Goal: Task Accomplishment & Management: Use online tool/utility

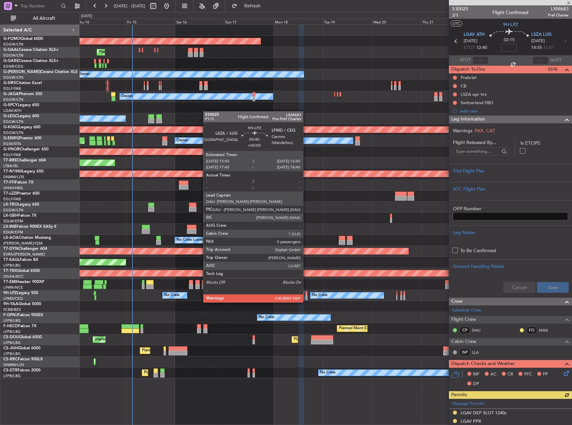
click at [306, 296] on div at bounding box center [307, 297] width 2 height 5
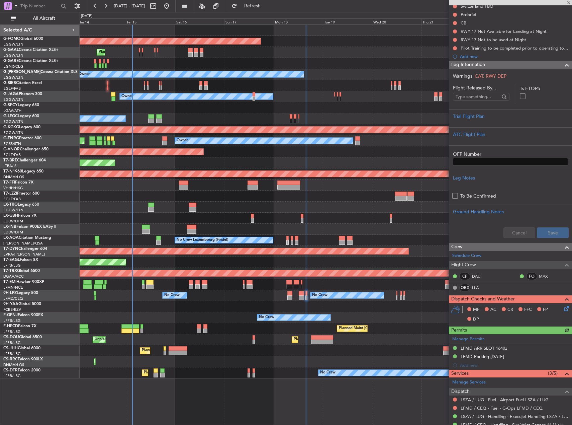
scroll to position [127, 0]
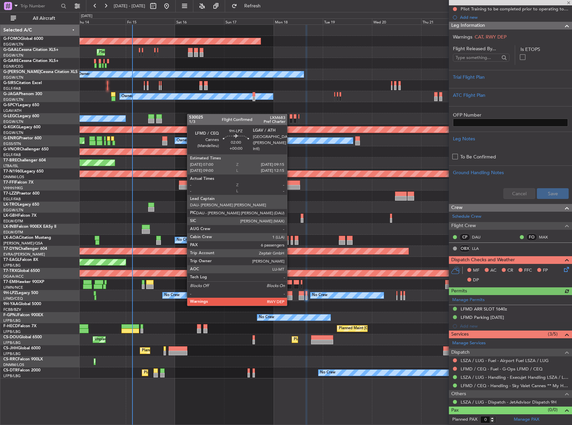
click at [290, 299] on div at bounding box center [290, 297] width 5 height 5
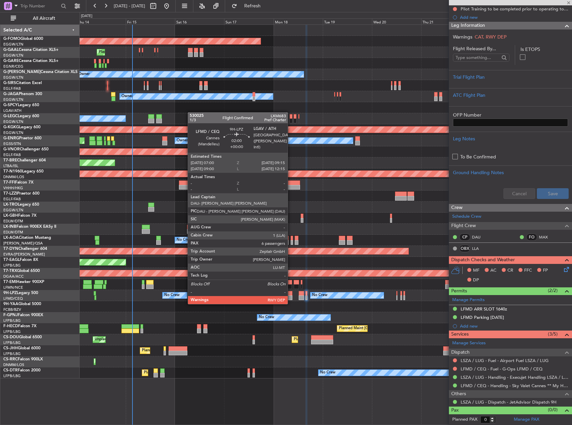
type input "6"
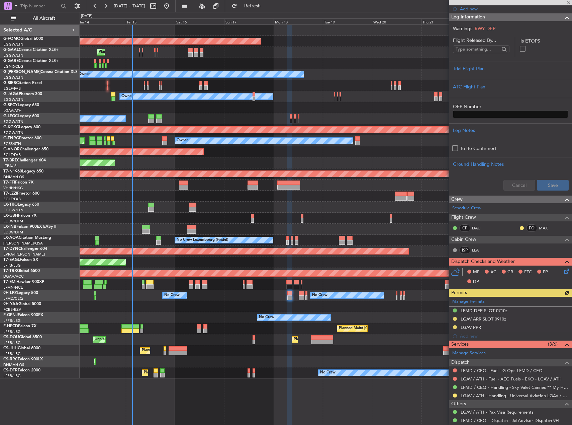
scroll to position [194, 0]
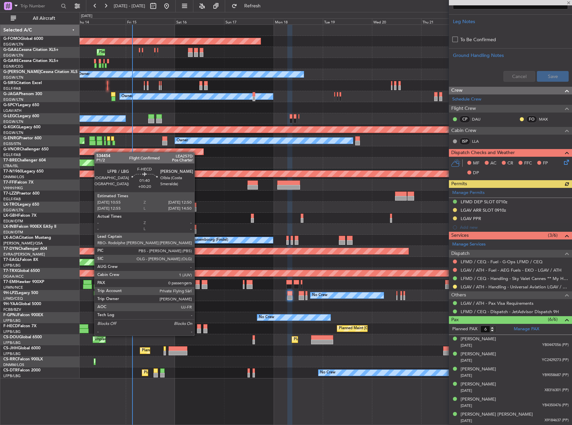
click at [197, 329] on div at bounding box center [199, 330] width 4 height 5
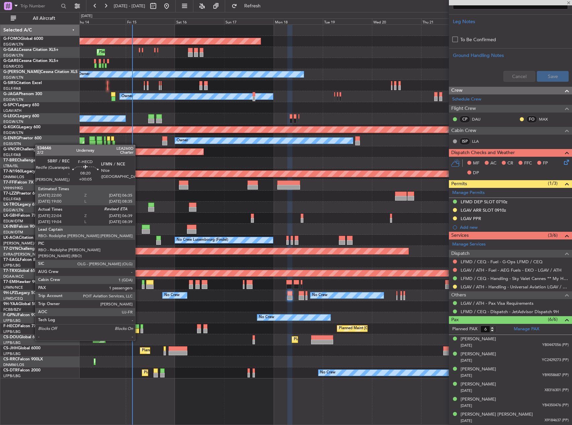
type input "+00:20"
type input "0"
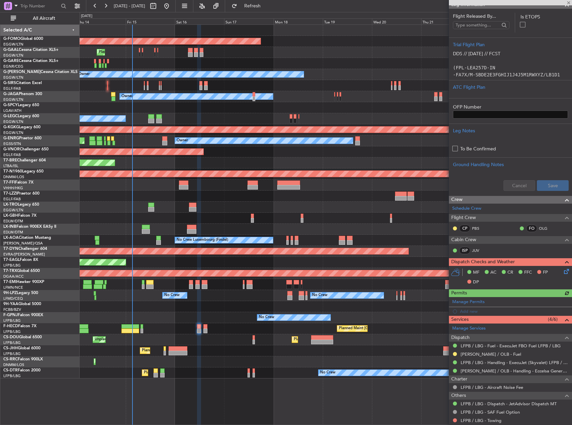
scroll to position [158, 0]
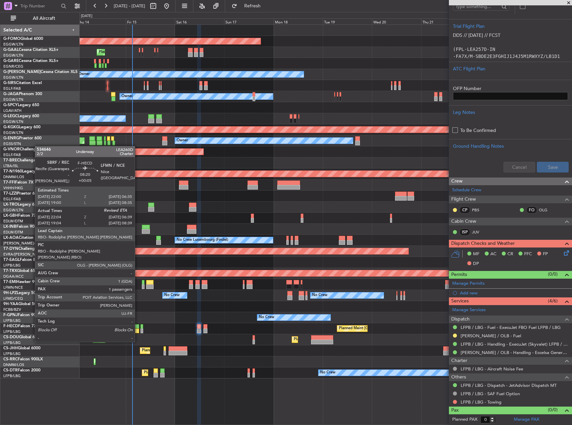
click at [138, 329] on div at bounding box center [131, 330] width 18 height 5
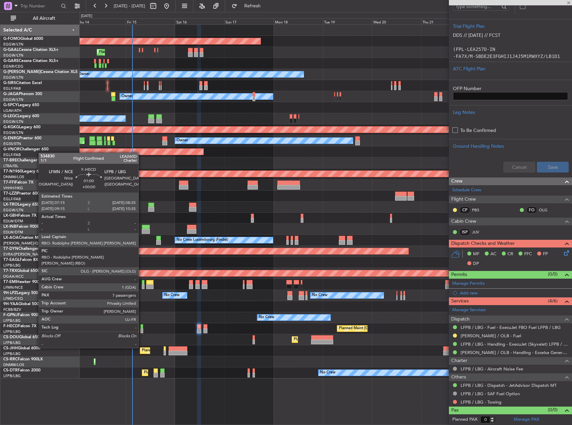
type input "+00:05"
type input "22:14"
type input "1"
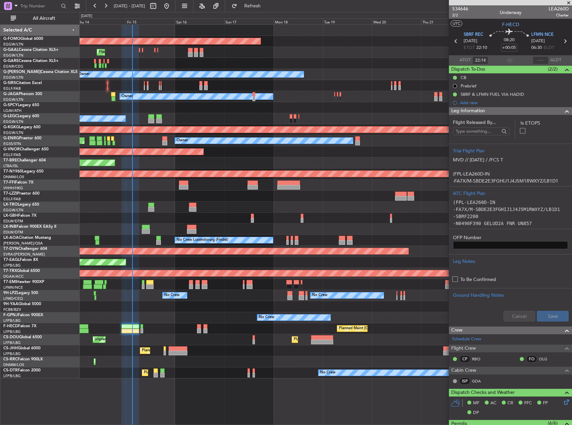
click at [145, 318] on div "No Crew No Crew No Crew" at bounding box center [326, 317] width 492 height 11
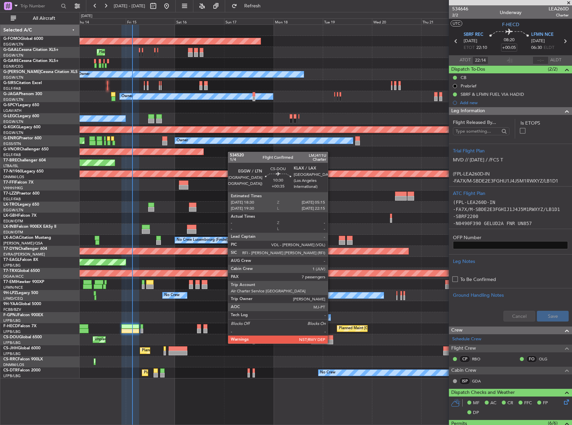
click at [331, 337] on div at bounding box center [322, 337] width 22 height 5
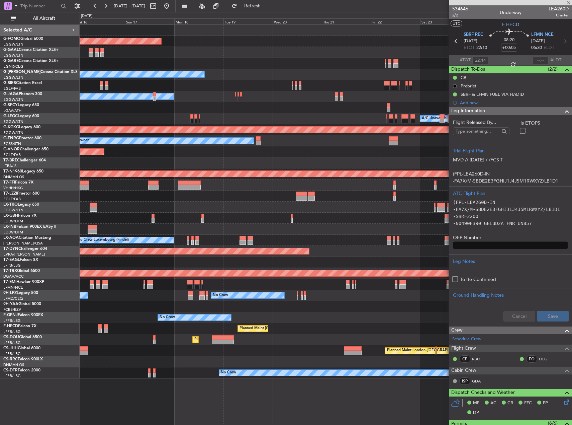
click at [284, 335] on div "Planned Maint [GEOGRAPHIC_DATA] ([GEOGRAPHIC_DATA]) Planned Maint [GEOGRAPHIC_D…" at bounding box center [326, 339] width 492 height 11
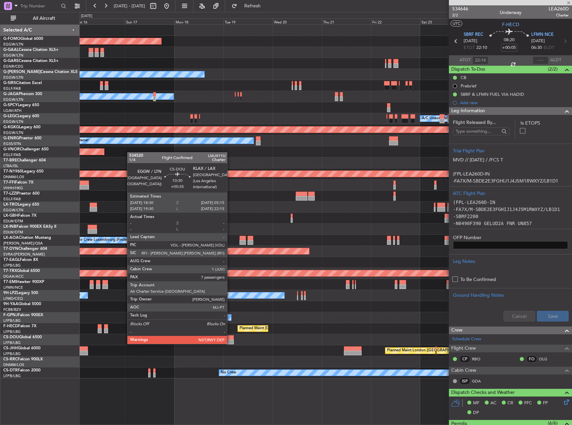
type input "+00:35"
type input "7"
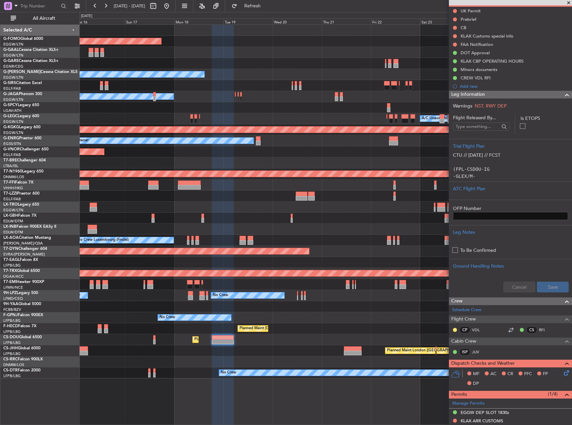
scroll to position [67, 0]
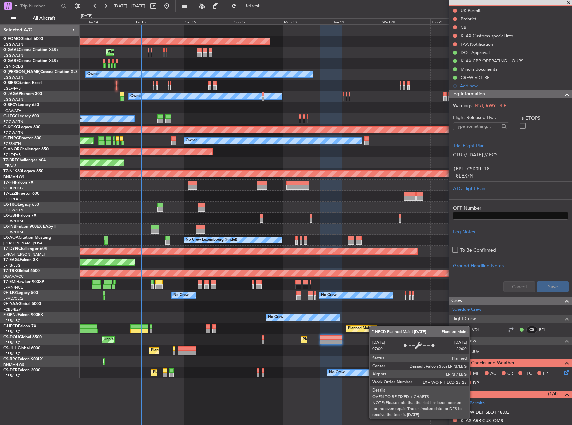
click at [373, 326] on div "Planned Maint Windsor Locks ([PERSON_NAME] Intl) Planned Maint Planned [GEOGRAP…" at bounding box center [326, 201] width 492 height 353
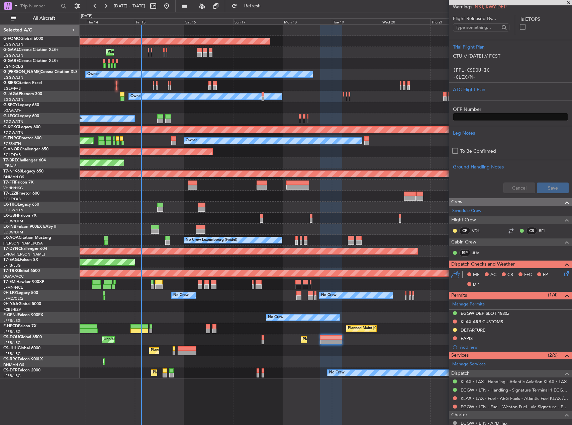
scroll to position [167, 0]
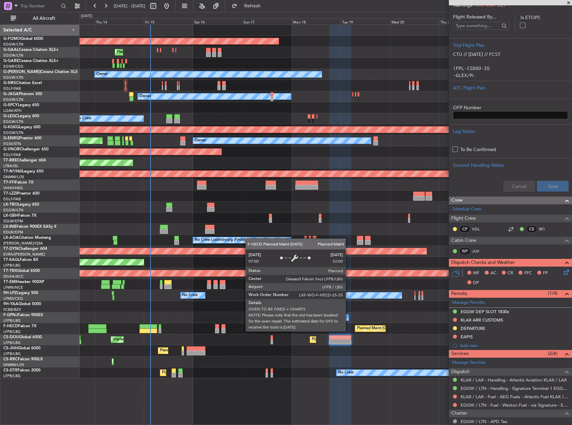
click at [358, 331] on div "Planned Maint [GEOGRAPHIC_DATA] ([GEOGRAPHIC_DATA])" at bounding box center [370, 328] width 31 height 7
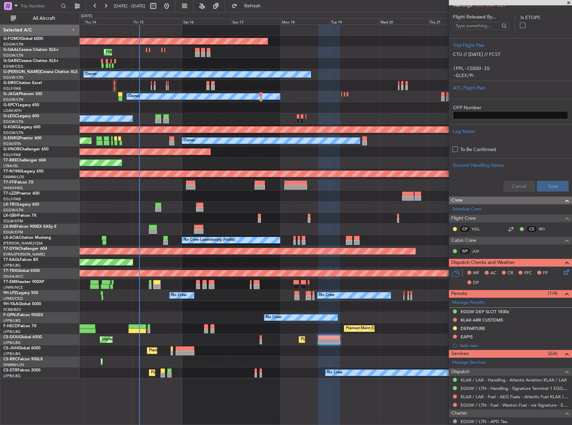
click at [370, 334] on div "Planned Maint Windsor Locks ([PERSON_NAME] Intl) Planned Maint Planned [GEOGRAP…" at bounding box center [326, 201] width 492 height 353
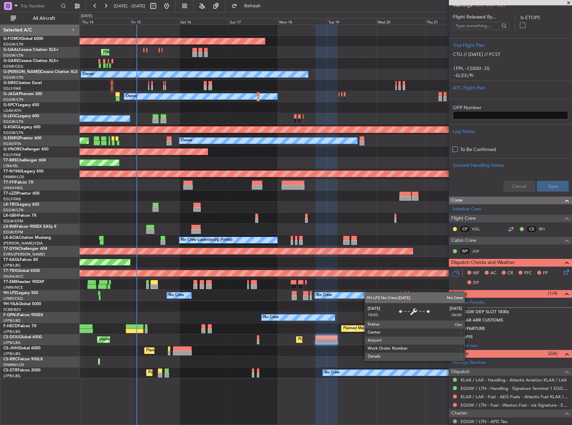
click at [364, 295] on div "No Crew No Crew" at bounding box center [326, 295] width 492 height 11
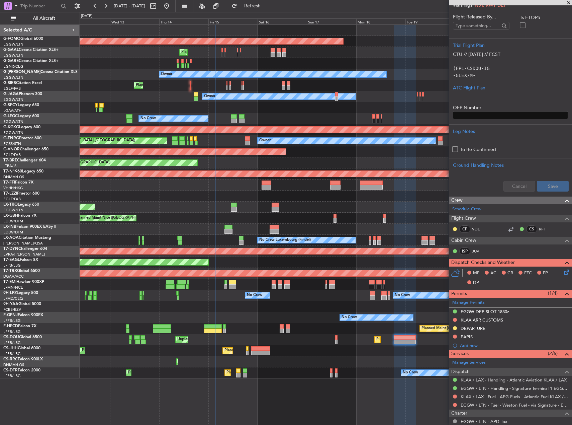
click at [337, 292] on div "Planned Maint Windsor Locks ([PERSON_NAME] Intl) Planned Maint Owner Owner Plan…" at bounding box center [326, 201] width 492 height 353
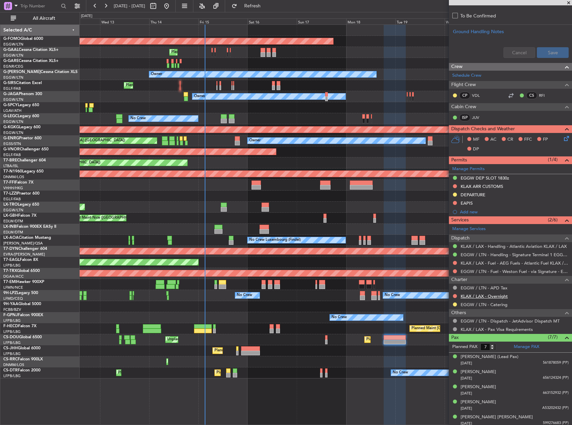
scroll to position [301, 0]
click at [149, 353] on div "Planned Maint Windsor Locks ([PERSON_NAME] Intl) Planned Maint Owner Owner Plan…" at bounding box center [326, 201] width 492 height 353
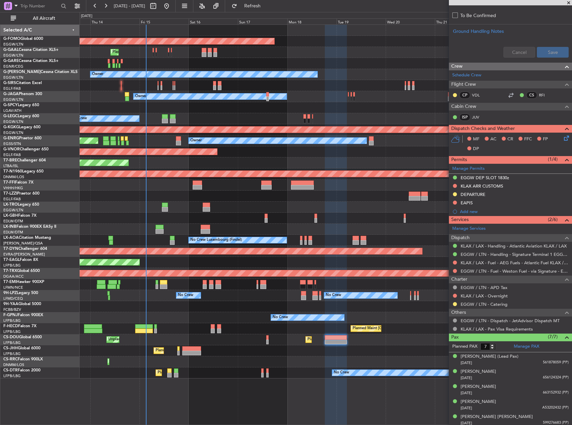
click at [388, 295] on div "Planned Maint Windsor Locks ([PERSON_NAME] Intl) Planned Maint Owner Planned Ma…" at bounding box center [326, 201] width 492 height 353
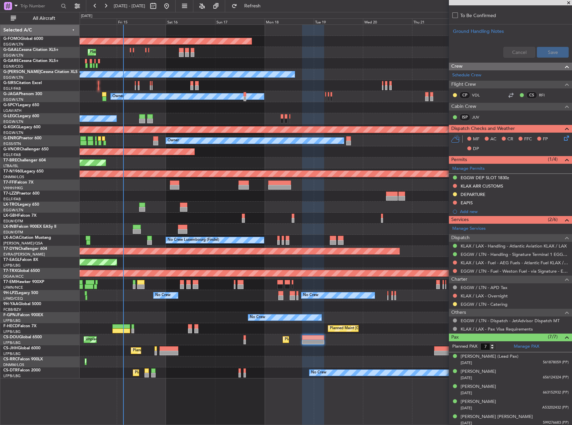
click at [203, 314] on div "No Crew No Crew No Crew" at bounding box center [326, 317] width 492 height 11
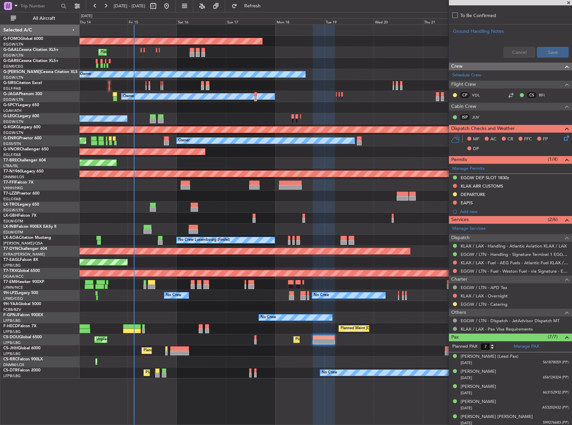
click at [123, 195] on div at bounding box center [326, 195] width 492 height 11
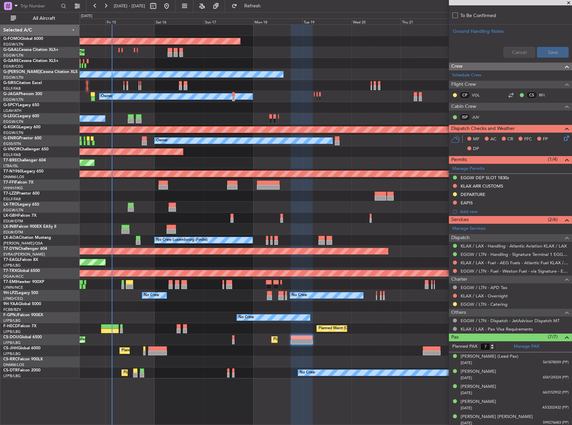
click at [157, 158] on div "Planned Maint Warsaw ([GEOGRAPHIC_DATA])" at bounding box center [326, 162] width 492 height 11
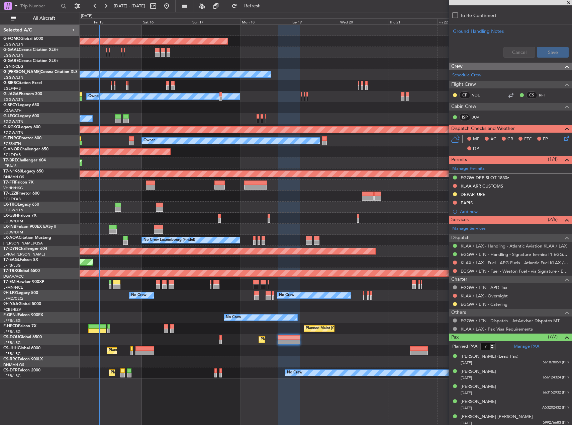
click at [164, 161] on div "Planned Maint Warsaw ([GEOGRAPHIC_DATA])" at bounding box center [326, 162] width 492 height 11
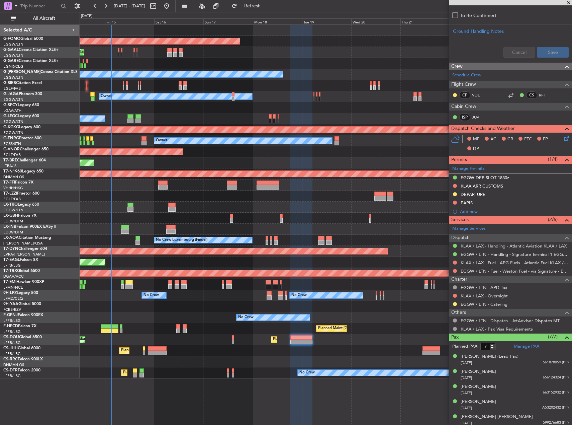
click at [177, 161] on div "Planned Maint Warsaw ([GEOGRAPHIC_DATA])" at bounding box center [326, 162] width 492 height 11
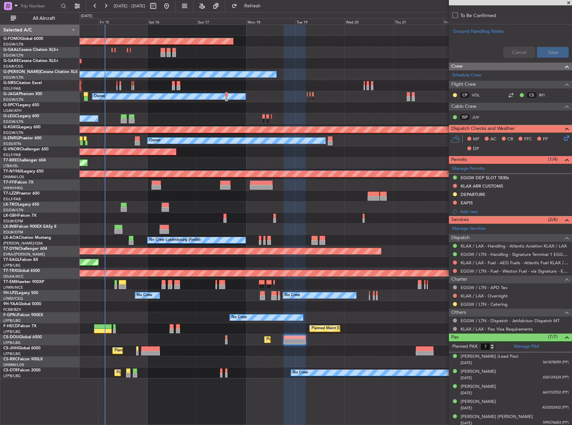
click at [222, 163] on div "Planned Maint Warsaw ([GEOGRAPHIC_DATA])" at bounding box center [326, 162] width 492 height 11
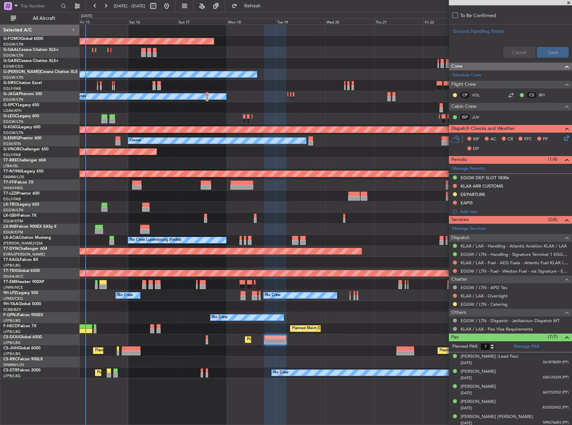
click at [166, 210] on div "Unplanned Maint [GEOGRAPHIC_DATA] ([GEOGRAPHIC_DATA])" at bounding box center [326, 207] width 492 height 11
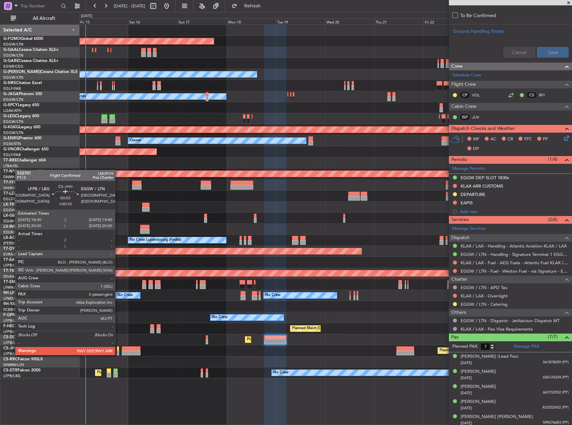
click at [118, 354] on div at bounding box center [118, 352] width 3 height 5
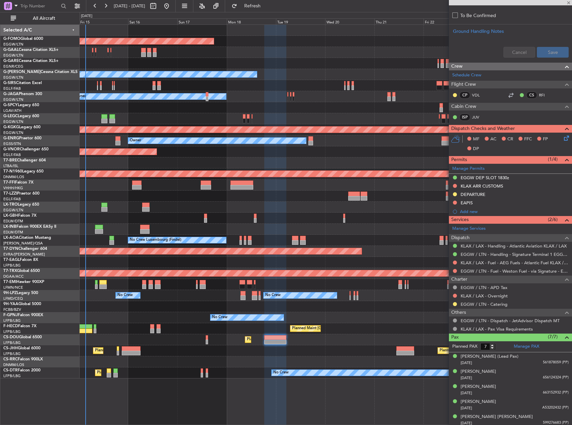
type input "+00:10"
type input "0"
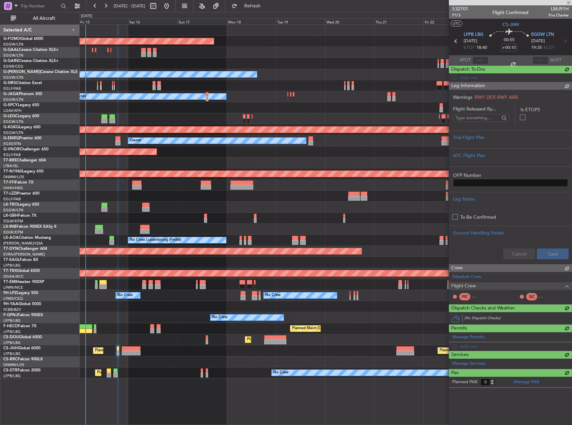
scroll to position [0, 0]
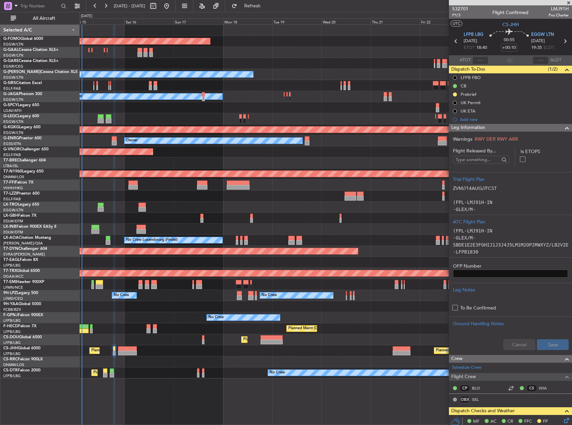
click at [179, 343] on div "Planned Maint [GEOGRAPHIC_DATA] ([GEOGRAPHIC_DATA]) Unplanned Maint [GEOGRAPHIC…" at bounding box center [326, 339] width 492 height 11
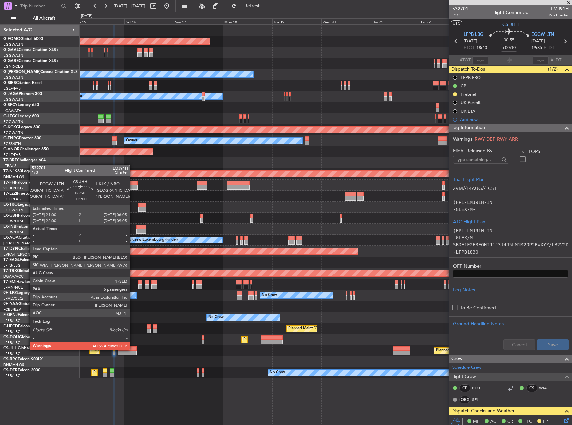
click at [133, 349] on div at bounding box center [127, 348] width 19 height 5
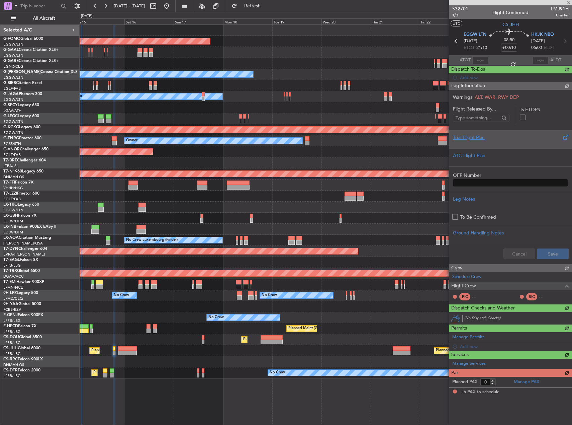
type input "+01:00"
type input "6"
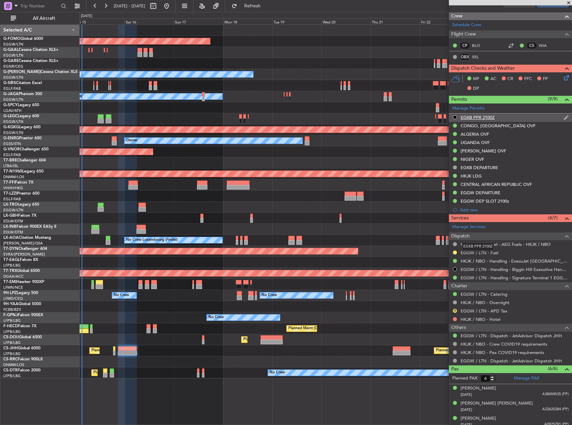
scroll to position [350, 0]
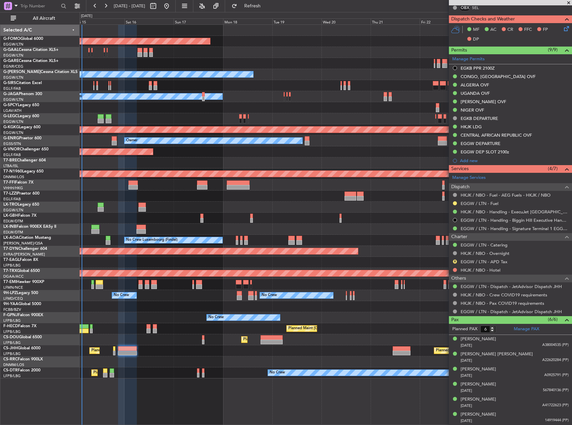
click at [168, 345] on div "Planned Maint [GEOGRAPHIC_DATA] ([GEOGRAPHIC_DATA]) Planned Maint [GEOGRAPHIC_D…" at bounding box center [326, 350] width 492 height 11
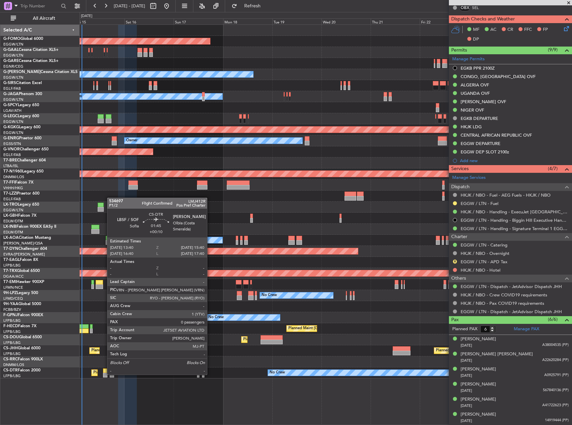
click at [104, 374] on div at bounding box center [105, 375] width 4 height 5
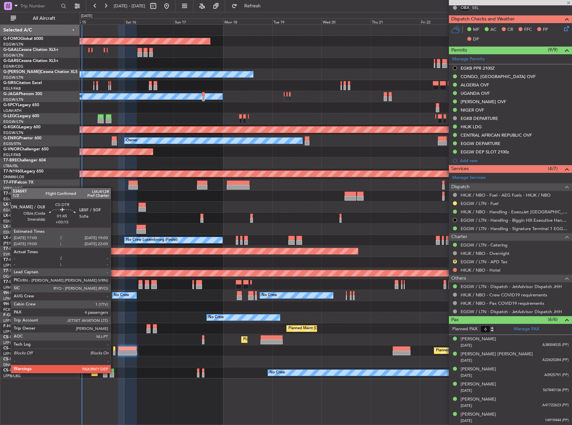
type input "+00:10"
type input "0"
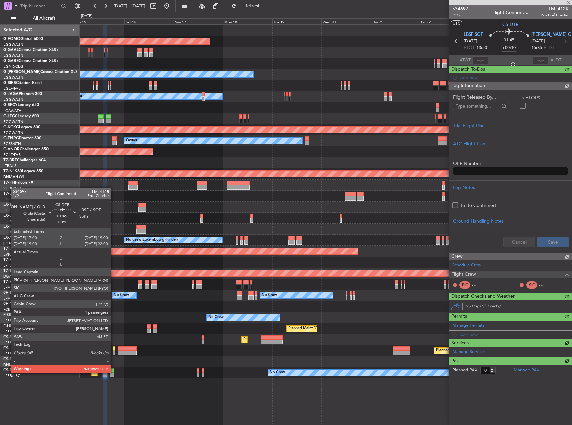
scroll to position [0, 0]
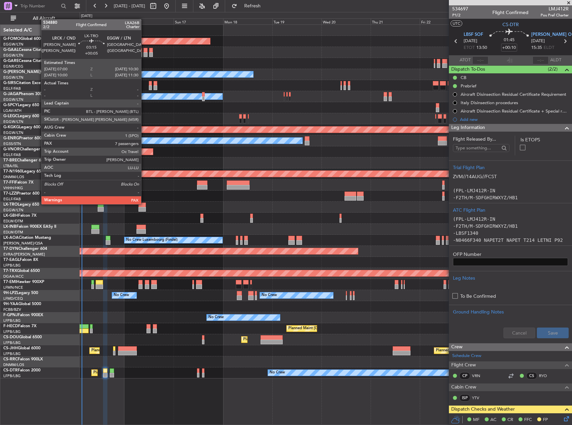
click at [144, 210] on div at bounding box center [142, 209] width 7 height 5
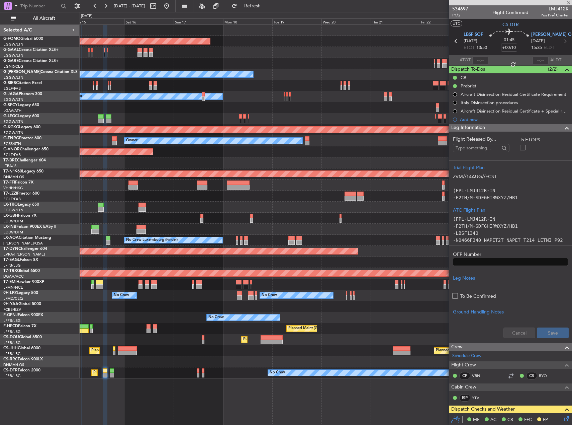
type input "+00:05"
type input "7"
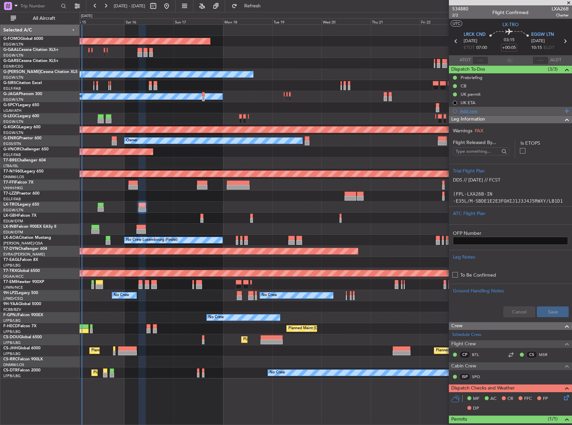
click at [472, 112] on div "Add new" at bounding box center [511, 111] width 103 height 6
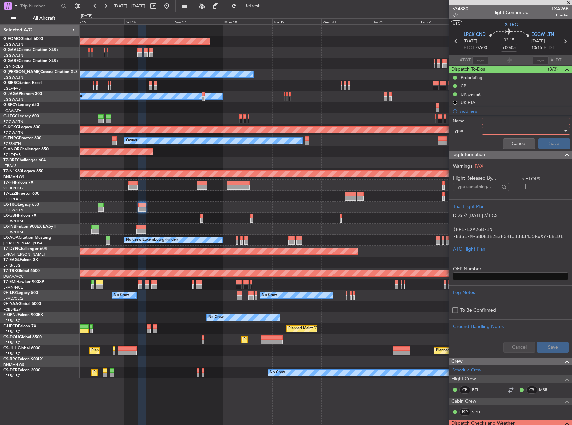
click at [489, 122] on input "Name:" at bounding box center [526, 120] width 88 height 7
type input "Do not change the alternate"
click at [529, 129] on div at bounding box center [524, 131] width 78 height 10
click at [517, 142] on span "Generic" at bounding box center [523, 144] width 78 height 10
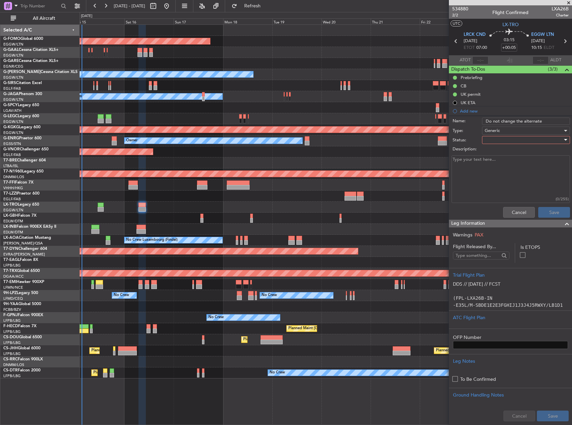
click at [512, 139] on div at bounding box center [524, 140] width 78 height 10
click at [503, 172] on span "Completed" at bounding box center [523, 173] width 78 height 10
click at [471, 160] on textarea "Description:" at bounding box center [511, 179] width 118 height 48
drag, startPoint x: 511, startPoint y: 156, endPoint x: 510, endPoint y: 164, distance: 8.0
click at [510, 162] on textarea "Description:" at bounding box center [511, 179] width 118 height 48
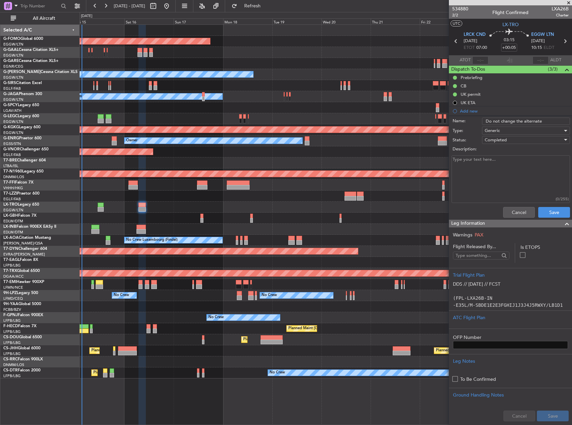
click at [510, 164] on textarea "Description:" at bounding box center [511, 179] width 118 height 48
click at [482, 161] on textarea "Arrange" at bounding box center [511, 179] width 118 height 48
type textarea "A"
type textarea "Crew requested EGSS, arrangements made."
click at [544, 210] on button "Save" at bounding box center [555, 212] width 32 height 11
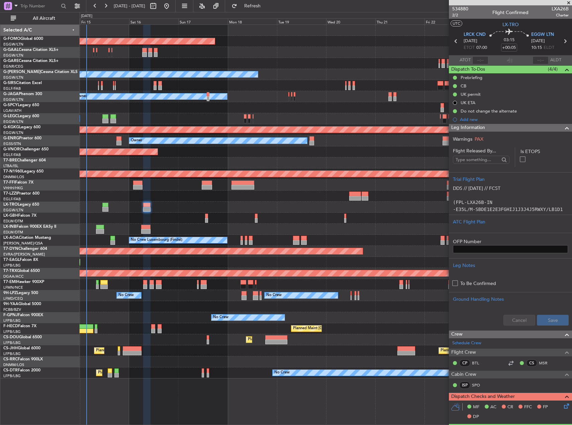
click at [295, 200] on div at bounding box center [326, 195] width 492 height 11
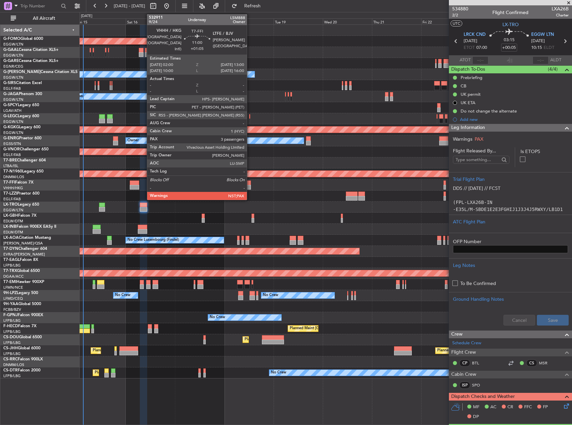
click at [247, 181] on div at bounding box center [239, 182] width 23 height 5
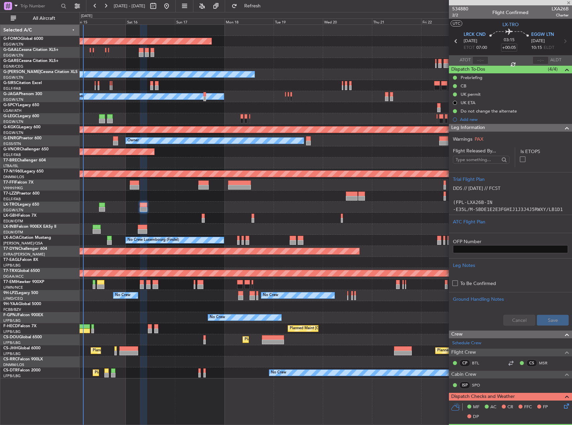
type input "+01:05"
type input "3"
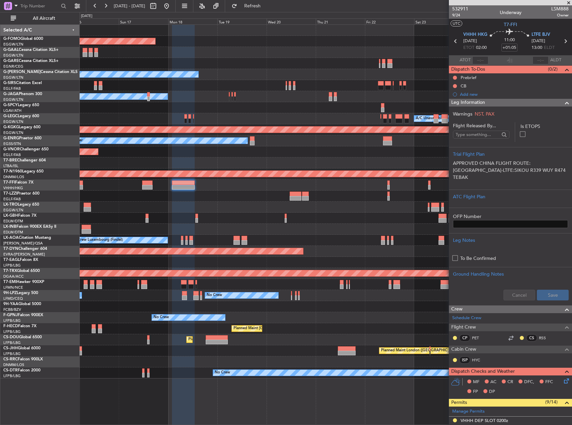
click at [317, 198] on div "Planned Maint Windsor Locks ([PERSON_NAME] Intl) Planned Maint Planned [GEOGRAP…" at bounding box center [326, 201] width 492 height 353
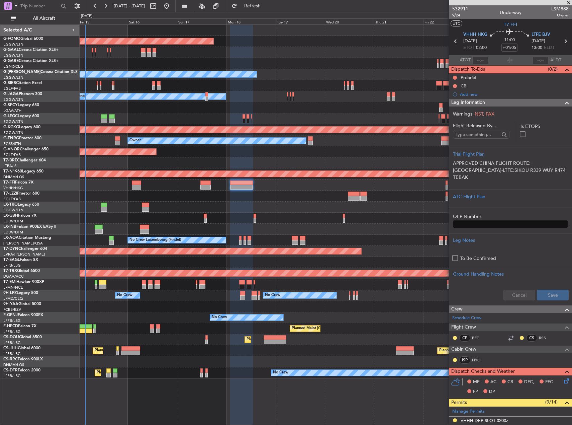
click at [392, 203] on div "Unplanned Maint [GEOGRAPHIC_DATA] ([GEOGRAPHIC_DATA])" at bounding box center [326, 207] width 492 height 11
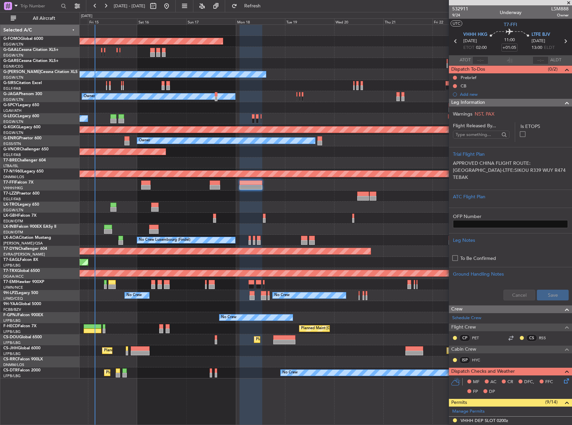
click at [192, 214] on div "Planned Maint Windsor Locks ([PERSON_NAME] Intl) Planned Maint Planned [GEOGRAP…" at bounding box center [326, 201] width 492 height 353
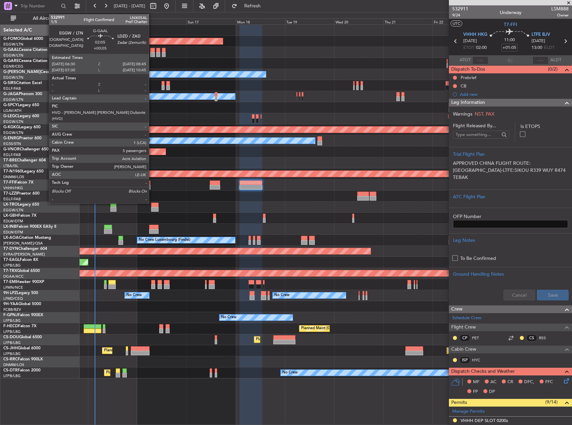
click at [152, 51] on div at bounding box center [152, 50] width 5 height 5
type input "+00:05"
type input "5"
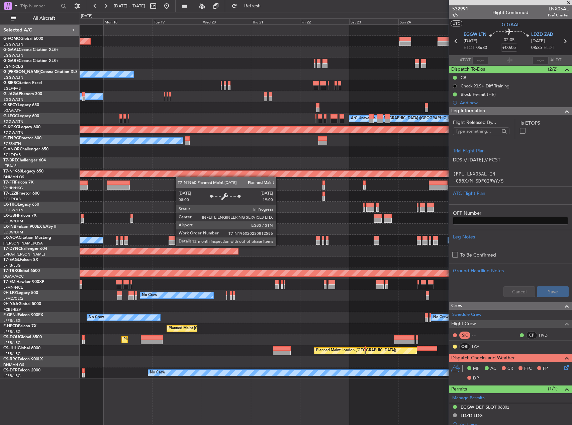
click at [166, 172] on div "Planned Maint Windsor Locks ([PERSON_NAME] Intl) Planned [GEOGRAPHIC_DATA] Owne…" at bounding box center [326, 201] width 492 height 353
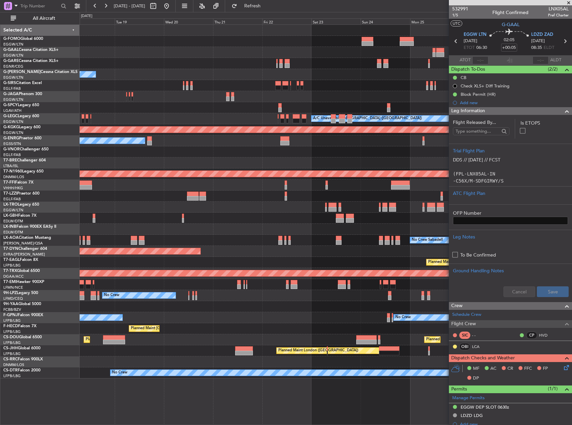
click at [211, 162] on div "Planned Maint Windsor Locks ([PERSON_NAME] Intl) Planned [GEOGRAPHIC_DATA] Owne…" at bounding box center [326, 201] width 492 height 353
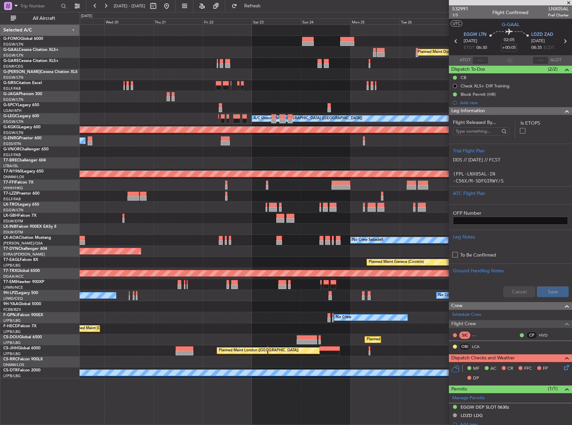
click at [227, 153] on div at bounding box center [326, 151] width 492 height 11
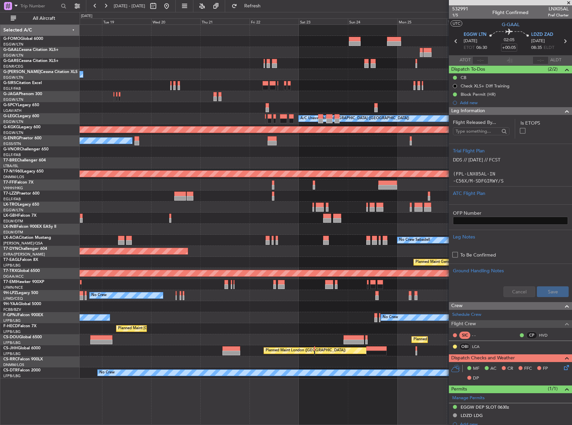
click at [274, 150] on div "Planned Maint London ([GEOGRAPHIC_DATA])" at bounding box center [326, 151] width 492 height 11
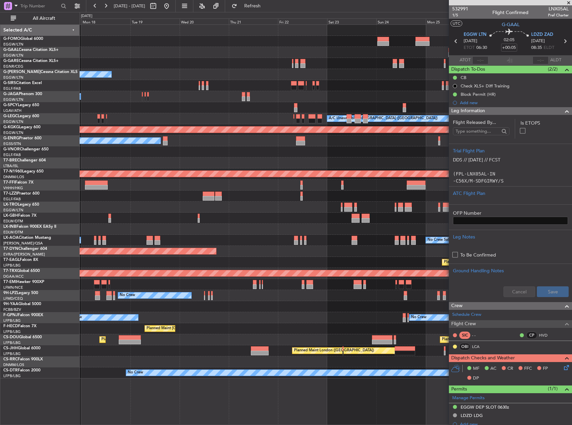
click at [268, 149] on div "Planned Maint London ([GEOGRAPHIC_DATA])" at bounding box center [326, 151] width 492 height 11
click at [284, 144] on div "Owner" at bounding box center [326, 140] width 492 height 11
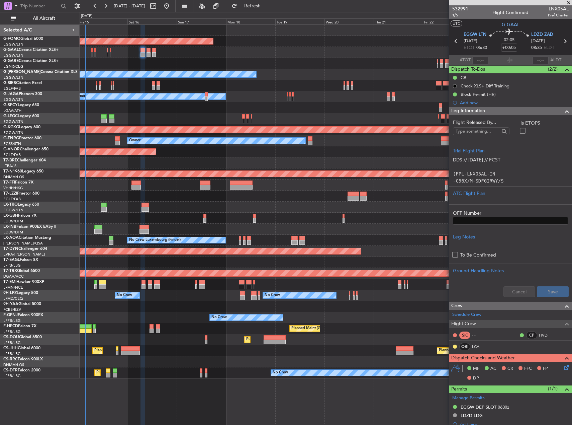
click at [376, 157] on div "Planned Maint Windsor Locks ([PERSON_NAME] Intl) Planned Maint Planned [GEOGRAP…" at bounding box center [326, 201] width 492 height 353
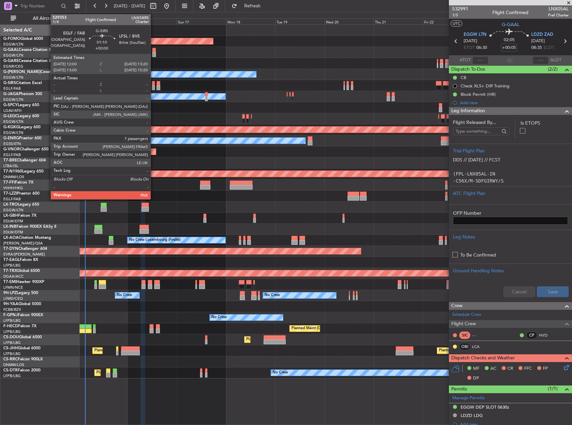
click at [154, 87] on div at bounding box center [153, 87] width 3 height 5
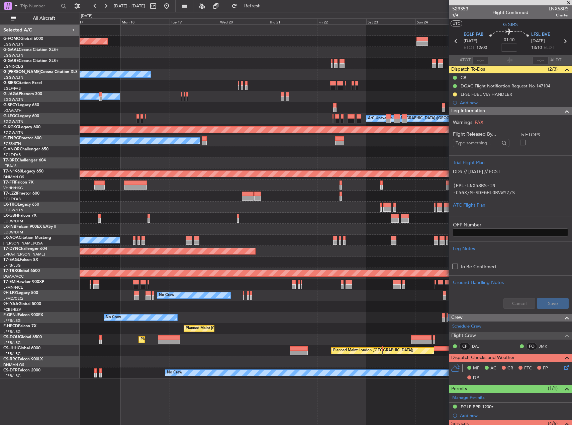
click at [272, 158] on div "Planned Maint Warsaw ([GEOGRAPHIC_DATA])" at bounding box center [326, 162] width 492 height 11
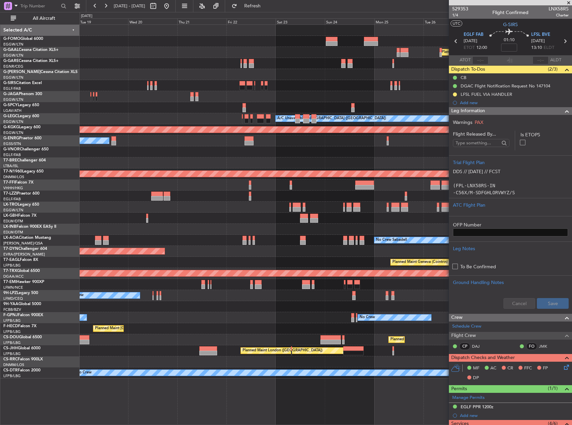
click at [223, 156] on div "Planned Maint London ([GEOGRAPHIC_DATA])" at bounding box center [326, 151] width 492 height 11
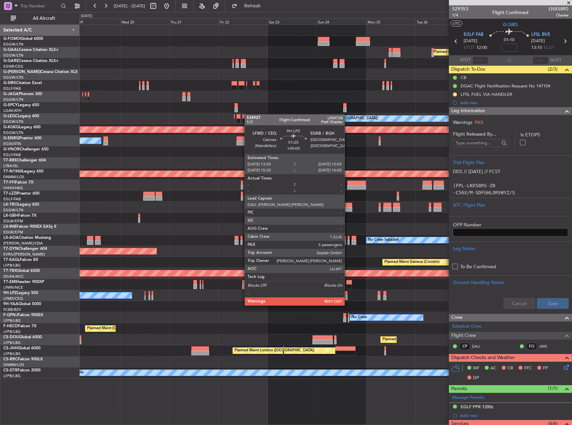
click at [348, 299] on div at bounding box center [345, 297] width 3 height 5
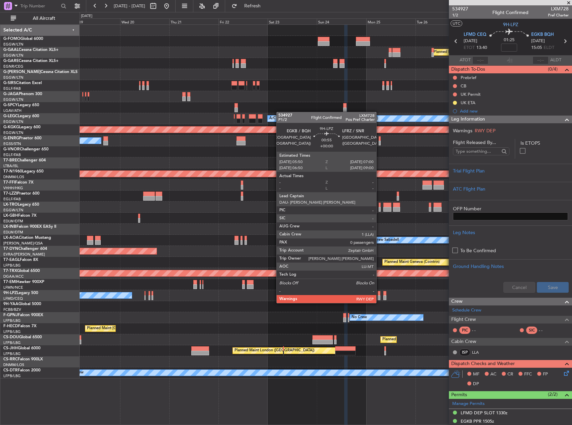
click at [380, 296] on div at bounding box center [379, 297] width 3 height 5
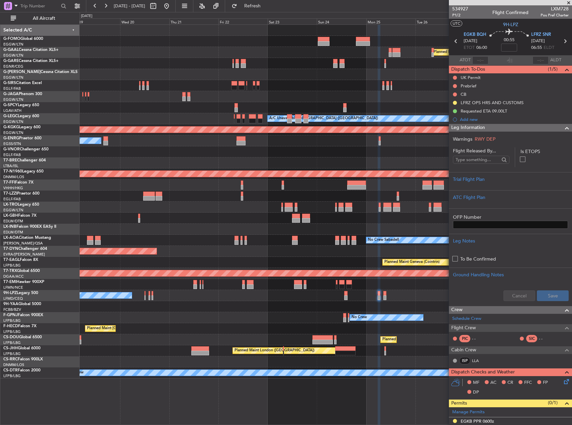
click at [276, 331] on div "Planned Maint [GEOGRAPHIC_DATA] ([GEOGRAPHIC_DATA])" at bounding box center [326, 328] width 492 height 11
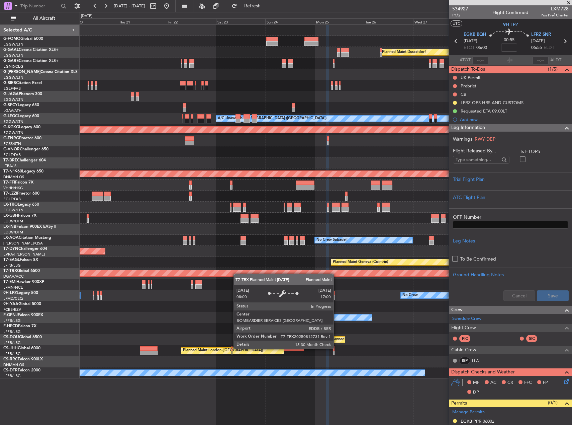
click at [216, 271] on div "Planned Maint Windsor Locks ([PERSON_NAME] Intl) Planned [GEOGRAPHIC_DATA] Owne…" at bounding box center [326, 201] width 492 height 353
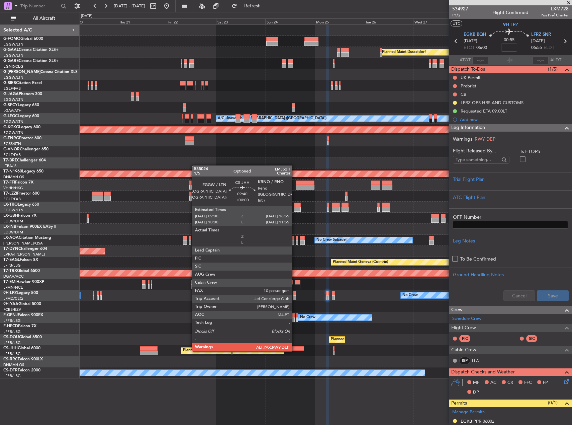
click at [295, 350] on div at bounding box center [294, 352] width 20 height 5
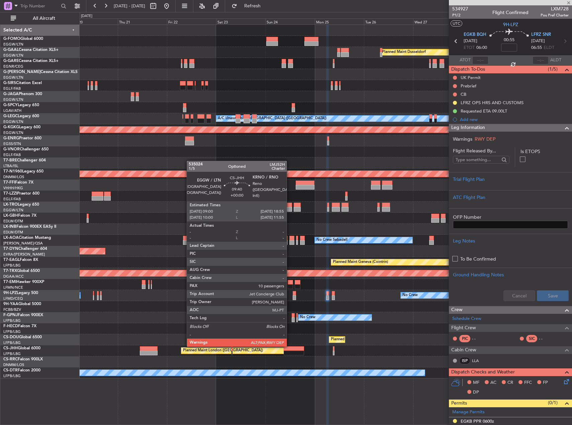
type input "10"
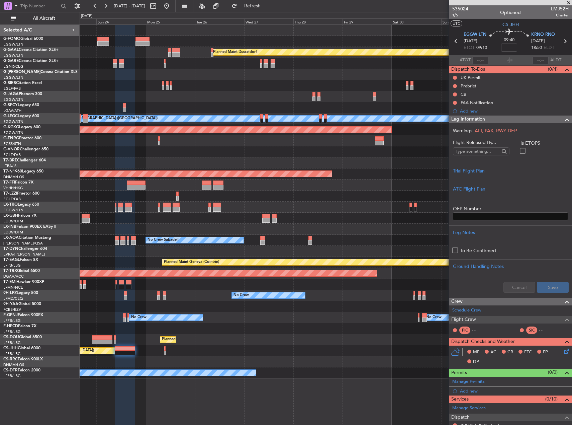
click at [198, 315] on div "No Crew No Crew Planned Maint [GEOGRAPHIC_DATA] ([GEOGRAPHIC_DATA]) No Crew" at bounding box center [326, 317] width 492 height 11
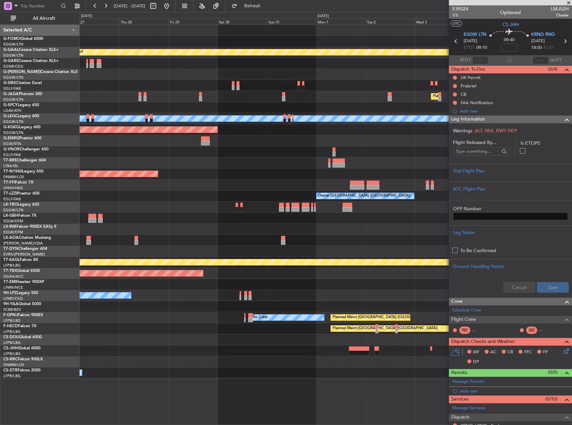
click at [192, 330] on div "Planned Maint [GEOGRAPHIC_DATA] ([GEOGRAPHIC_DATA])" at bounding box center [326, 328] width 492 height 11
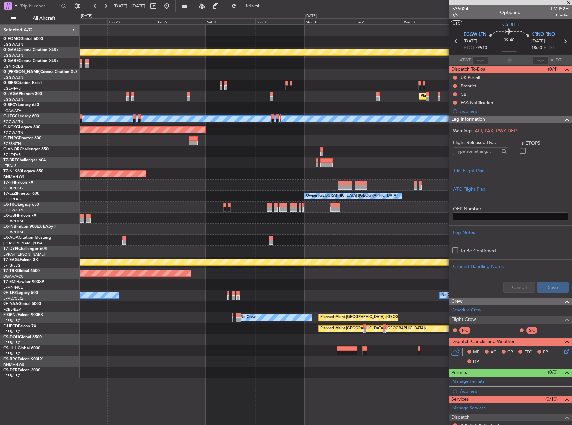
click at [274, 347] on div at bounding box center [326, 350] width 492 height 11
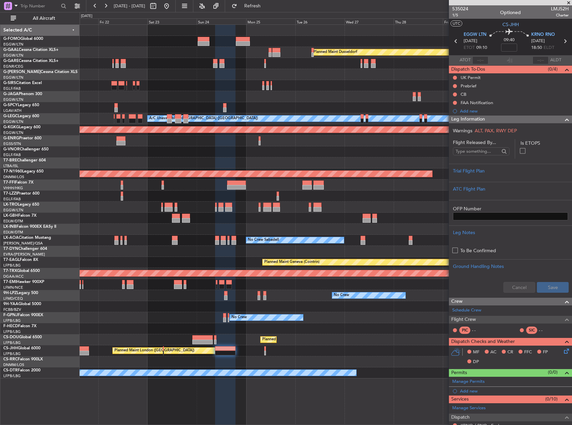
click at [535, 325] on fb-app "[DATE] - [DATE] Refresh Quick Links All Aircraft Planned [GEOGRAPHIC_DATA] A/C …" at bounding box center [286, 215] width 572 height 420
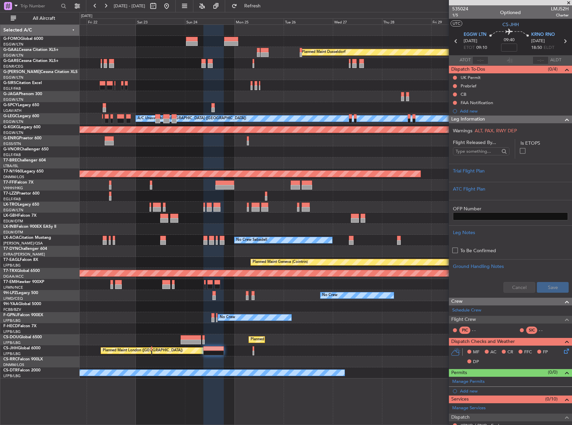
click at [393, 293] on div "No Crew No Crew" at bounding box center [326, 295] width 492 height 11
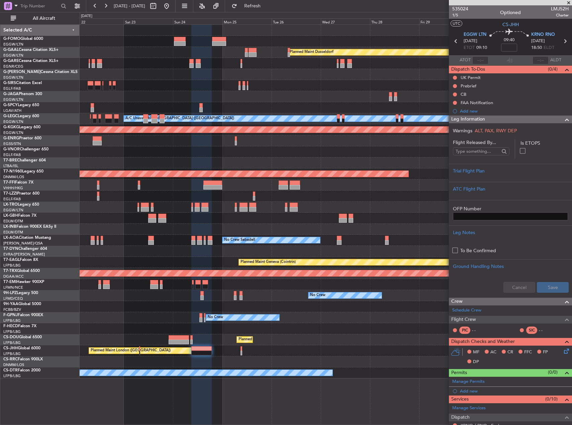
click at [405, 337] on div "Planned Maint [GEOGRAPHIC_DATA] ([GEOGRAPHIC_DATA])" at bounding box center [326, 339] width 492 height 11
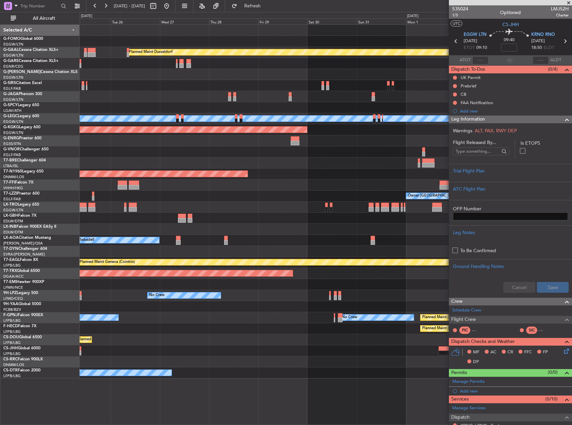
click at [164, 334] on div "Planned Maint Dusseldorf Planned Maint [GEOGRAPHIC_DATA] ([GEOGRAPHIC_DATA]) A/…" at bounding box center [326, 201] width 492 height 353
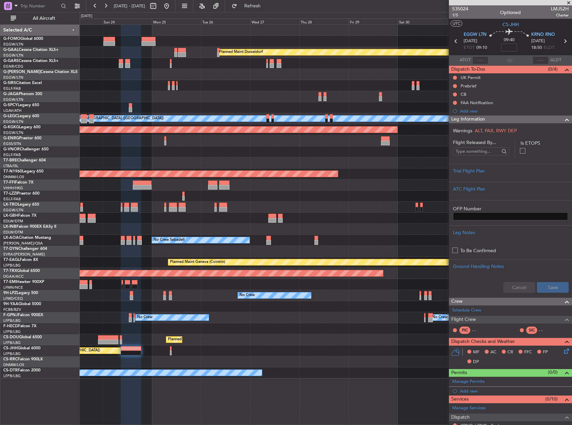
click at [394, 329] on div "Planned Maint Dusseldorf Planned Maint London (Luton) A/C Unavailable London (L…" at bounding box center [326, 201] width 492 height 353
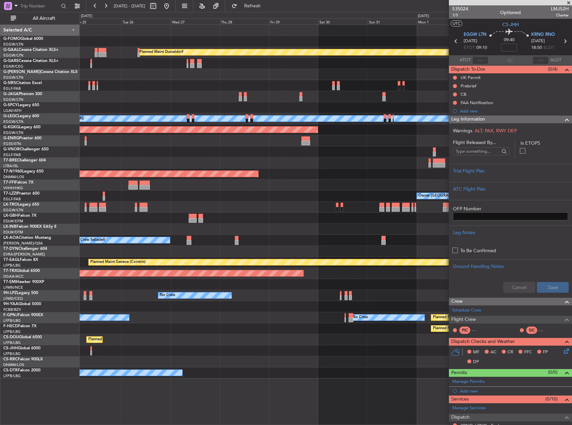
click at [314, 335] on div "Planned Maint [GEOGRAPHIC_DATA] ([GEOGRAPHIC_DATA])" at bounding box center [326, 339] width 492 height 11
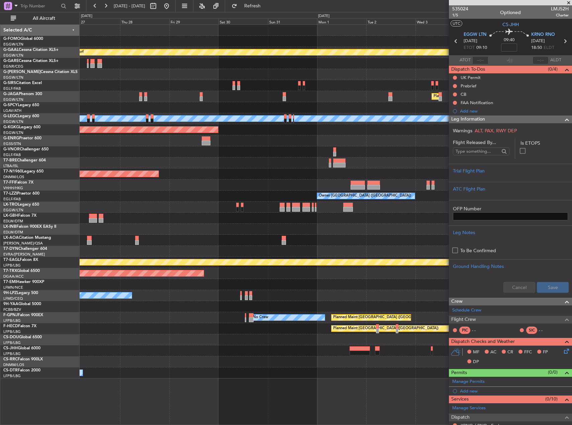
click at [232, 337] on div "Planned Maint [GEOGRAPHIC_DATA] ([GEOGRAPHIC_DATA])" at bounding box center [326, 339] width 492 height 11
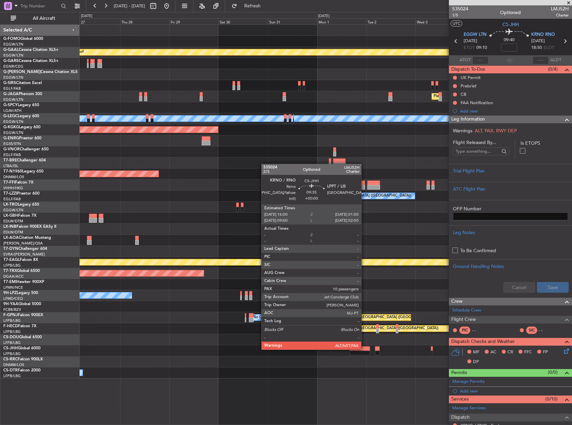
click at [365, 349] on div at bounding box center [360, 348] width 20 height 5
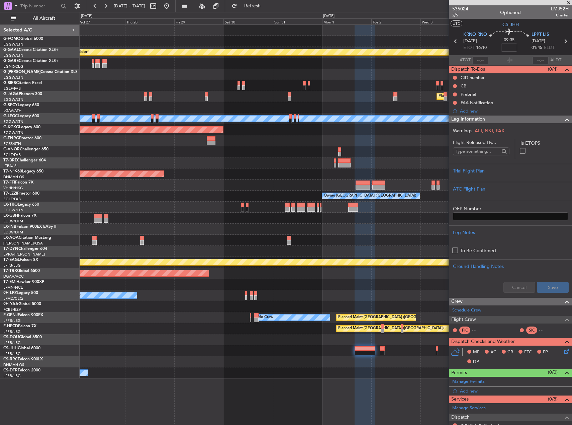
click at [342, 285] on div at bounding box center [326, 284] width 492 height 11
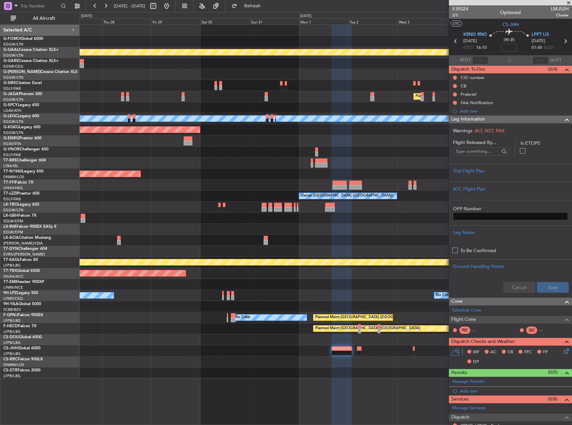
click at [330, 284] on div at bounding box center [326, 284] width 492 height 11
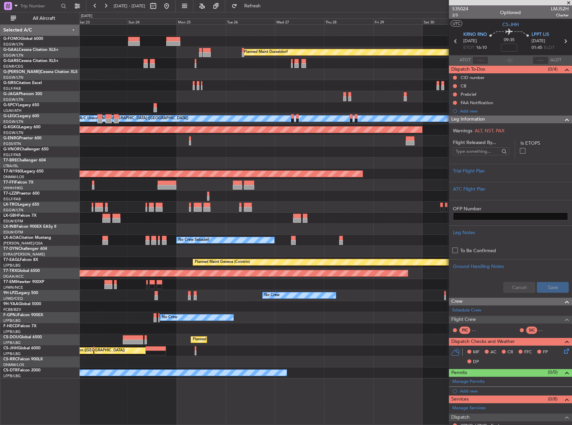
click at [516, 313] on fb-app "27 Aug 2025 - 06 Sep 2025 Refresh Quick Links All Aircraft Planned Maint Dussel…" at bounding box center [286, 215] width 572 height 420
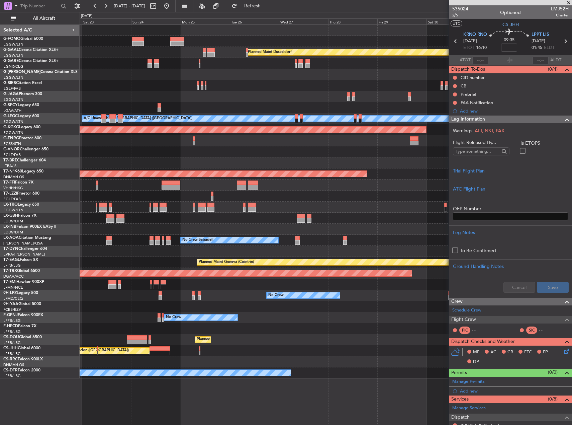
click at [387, 327] on div "Planned Maint [GEOGRAPHIC_DATA] ([GEOGRAPHIC_DATA])" at bounding box center [326, 328] width 492 height 11
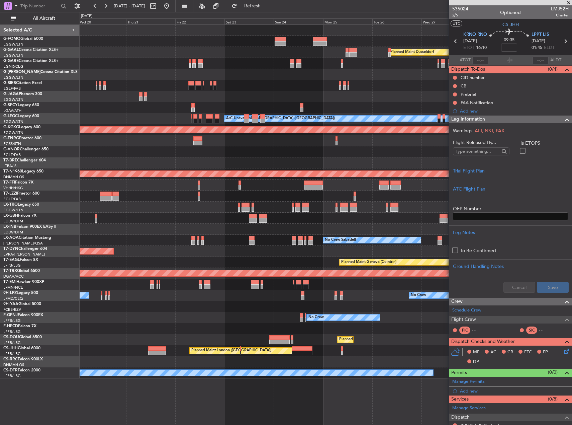
click at [372, 303] on div "Planned Maint Windsor Locks (Bradley Intl) Planned Maint Dusseldorf Owner Owner…" at bounding box center [326, 201] width 492 height 353
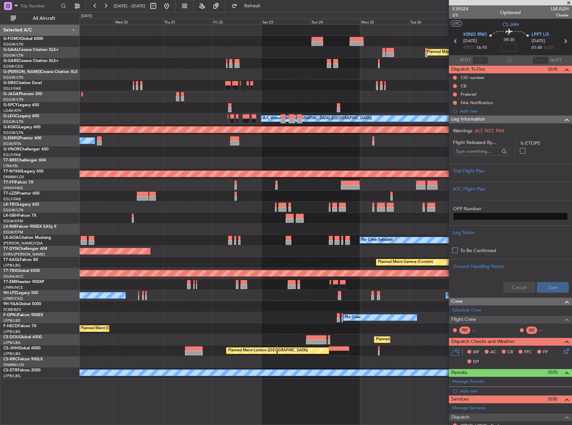
click at [280, 316] on div "No Crew No Crew No Crew" at bounding box center [326, 317] width 492 height 11
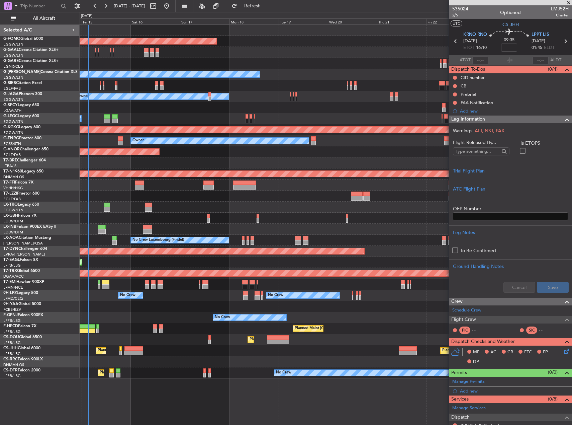
click at [464, 288] on fb-app "19 Aug 2025 - 29 Aug 2025 Refresh Quick Links All Aircraft Planned Maint Windso…" at bounding box center [286, 215] width 572 height 420
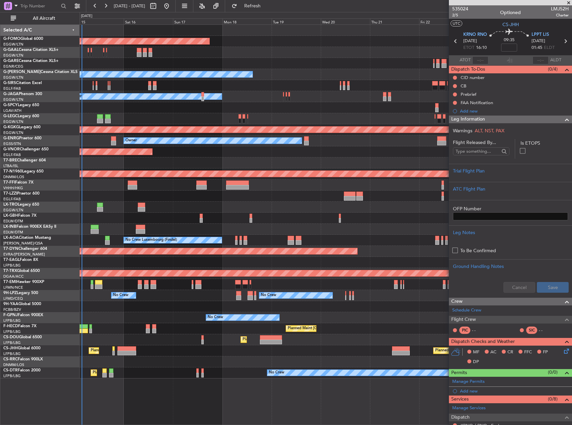
click at [123, 355] on div "Planned Maint London (Biggin Hill) Planned Maint Paris (Le Bourget)" at bounding box center [326, 350] width 492 height 11
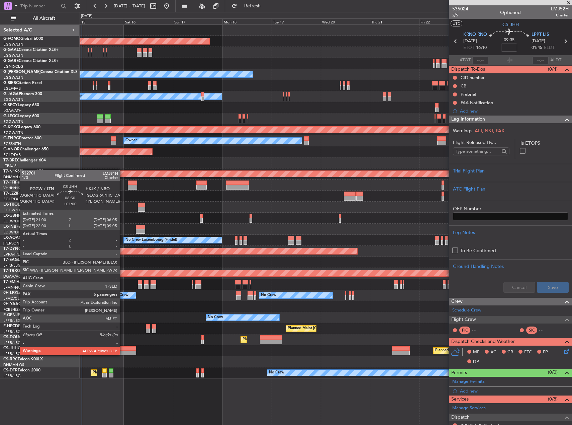
click at [123, 354] on div at bounding box center [126, 352] width 19 height 5
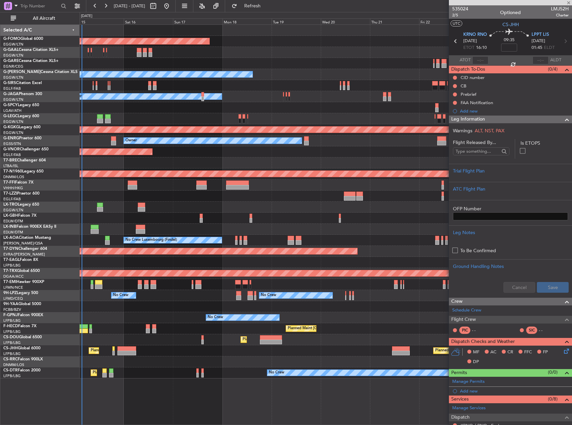
type input "+01:00"
type input "6"
